Goal: Task Accomplishment & Management: Complete application form

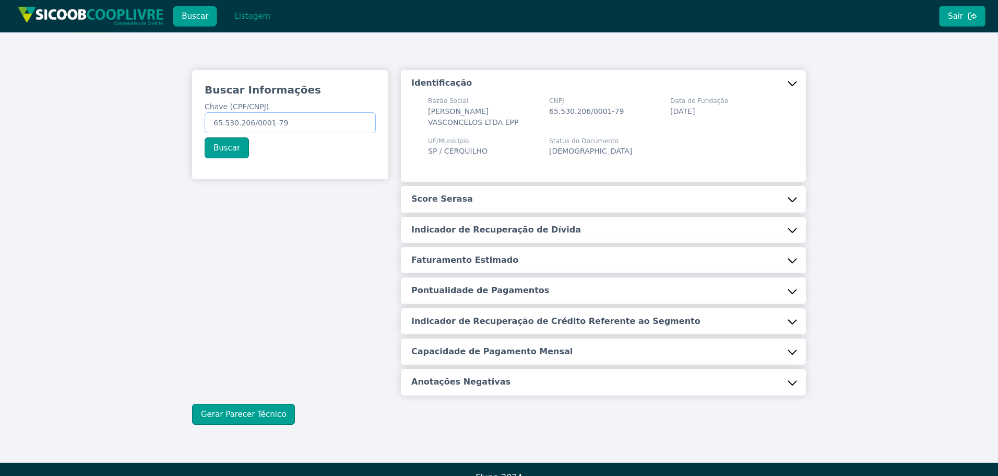
click at [314, 126] on input "65.530.206/0001-79" at bounding box center [290, 122] width 171 height 21
paste input "25.254.183/0001-00"
type input "25.254.183/0001-00"
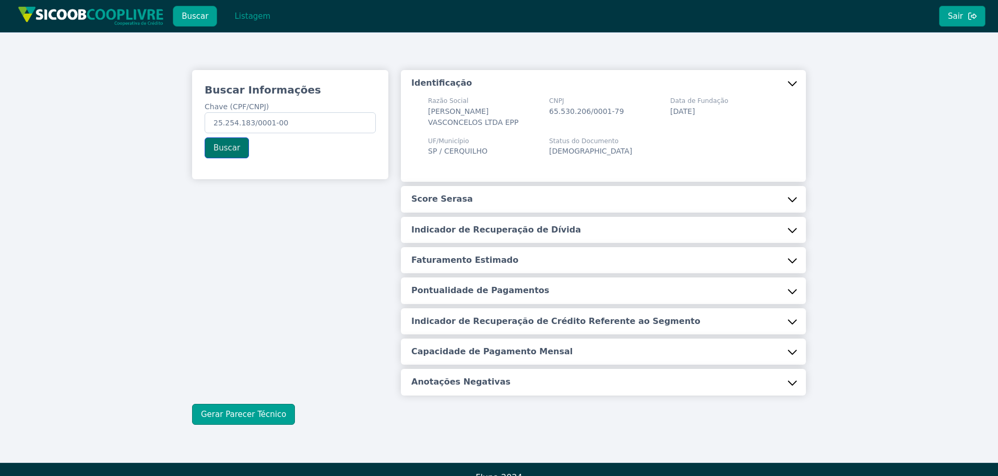
click at [220, 146] on button "Buscar" at bounding box center [227, 147] width 44 height 21
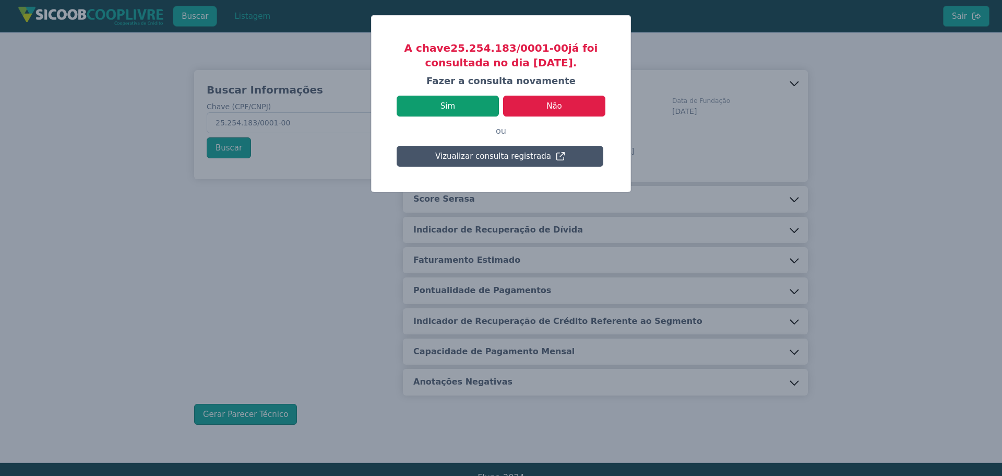
click at [463, 109] on button "Sim" at bounding box center [448, 106] width 102 height 21
